Goal: Navigation & Orientation: Find specific page/section

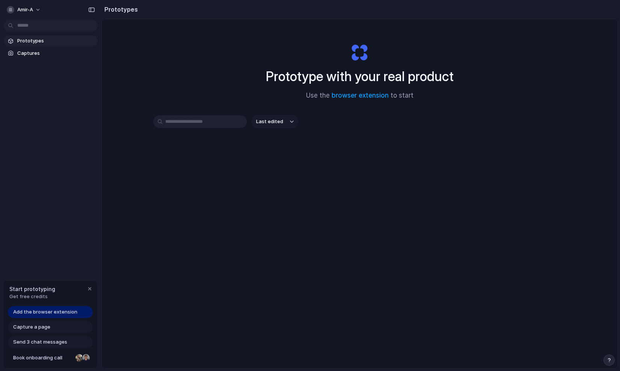
scroll to position [40, 0]
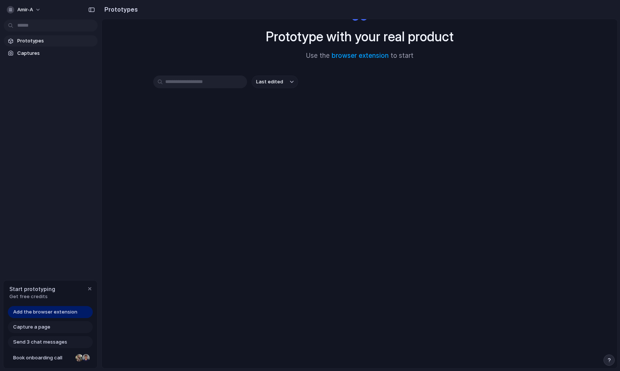
click at [183, 238] on div "Prototype with your real product Use the browser extension to start Last edited" at bounding box center [360, 173] width 516 height 389
click at [192, 82] on input "text" at bounding box center [200, 82] width 94 height 13
click at [397, 64] on div "Prototype with your real product Use the browser extension to start" at bounding box center [360, 28] width 301 height 81
click at [362, 53] on link "browser extension" at bounding box center [360, 56] width 57 height 8
